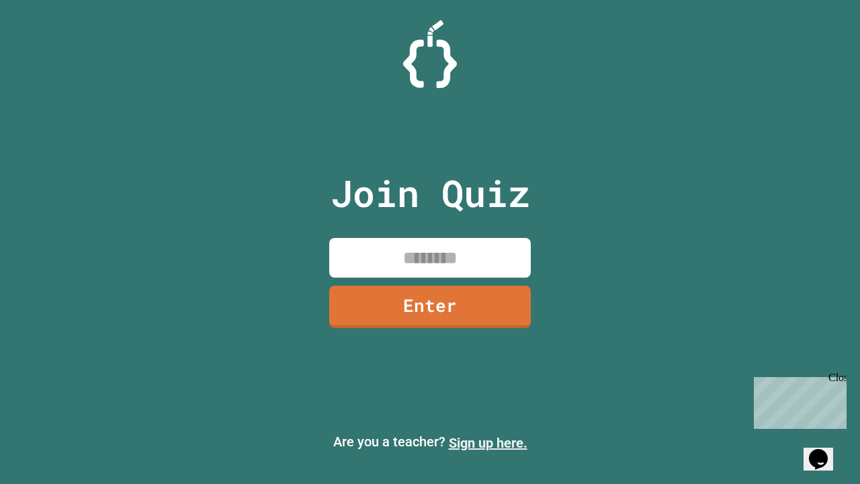
click at [488, 443] on link "Sign up here." at bounding box center [488, 443] width 79 height 16
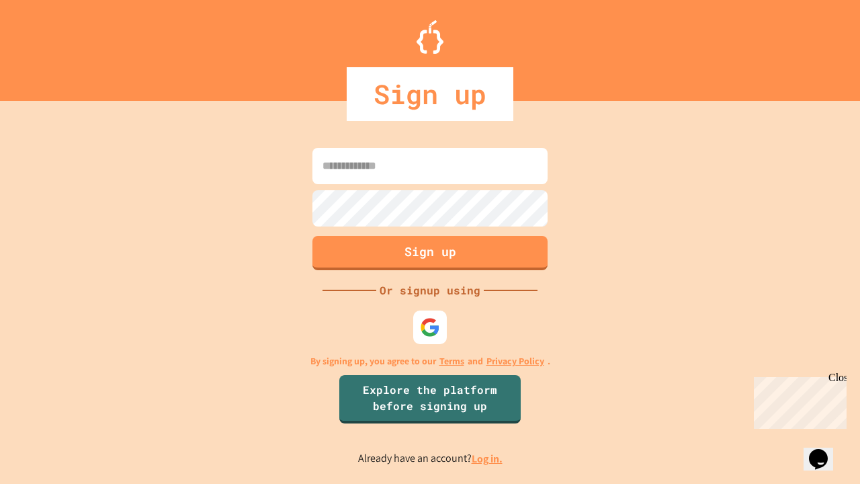
click at [488, 458] on link "Log in." at bounding box center [487, 459] width 31 height 14
